Goal: Navigation & Orientation: Find specific page/section

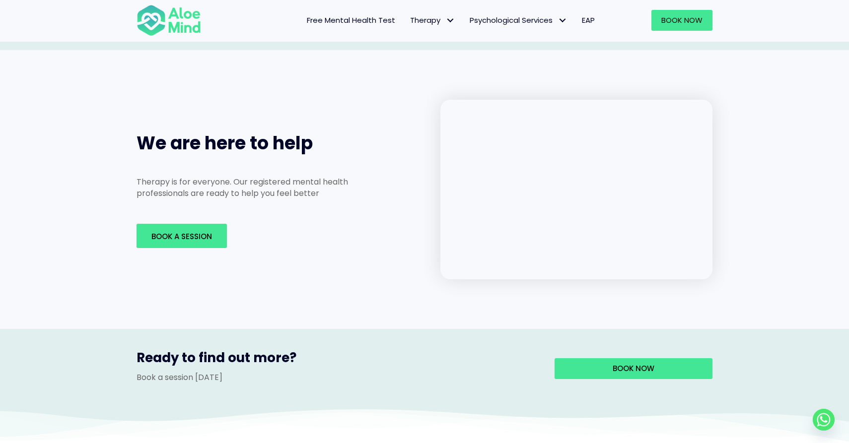
scroll to position [1463, 0]
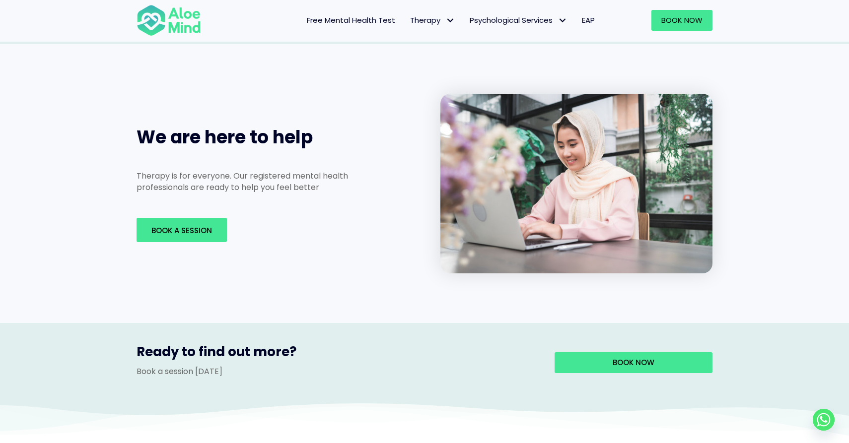
click at [203, 208] on div "Book A Session" at bounding box center [259, 230] width 264 height 44
click at [205, 218] on link "Book A Session" at bounding box center [182, 230] width 90 height 24
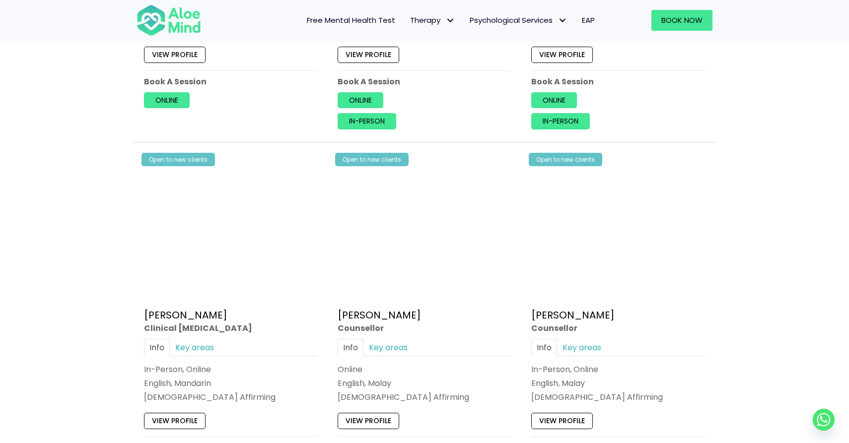
scroll to position [2376, 0]
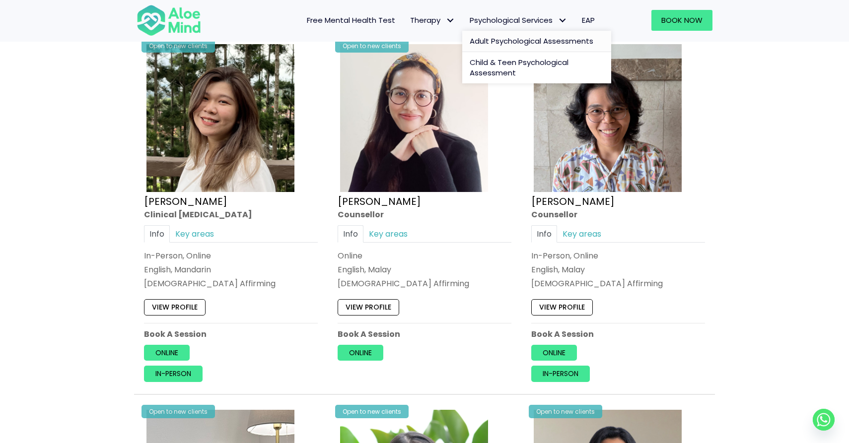
click at [508, 38] on span "Adult Psychological Assessments" at bounding box center [532, 41] width 124 height 10
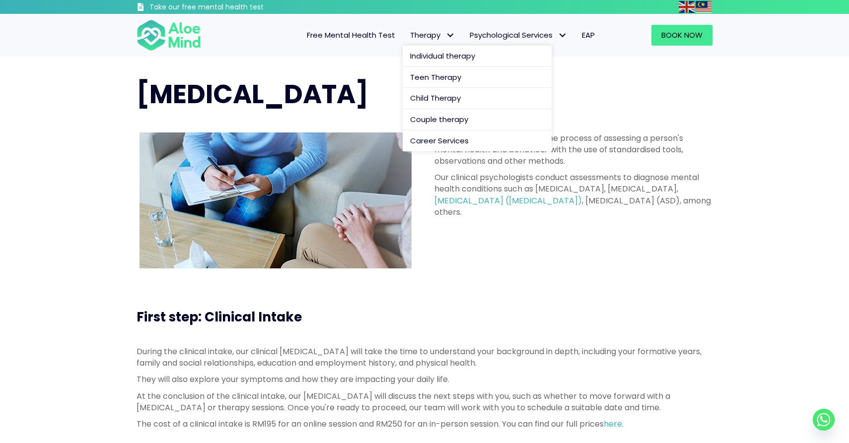
click at [417, 38] on span "Therapy" at bounding box center [432, 35] width 45 height 10
click at [423, 54] on span "Individual therapy" at bounding box center [442, 56] width 65 height 10
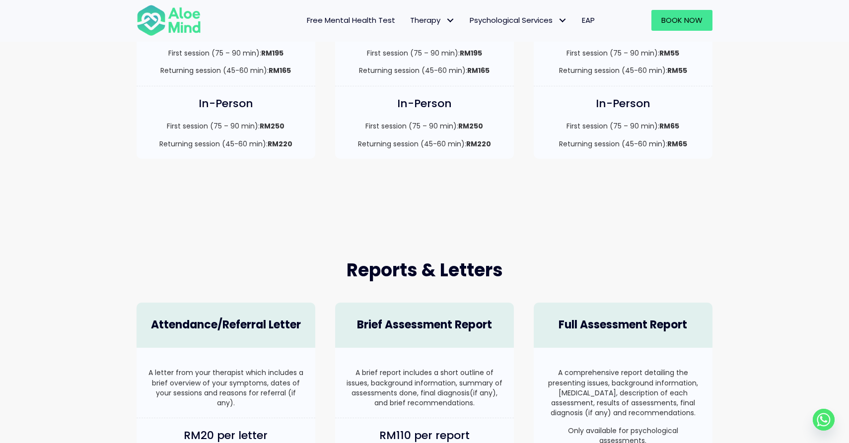
scroll to position [162, 0]
